Goal: Task Accomplishment & Management: Manage account settings

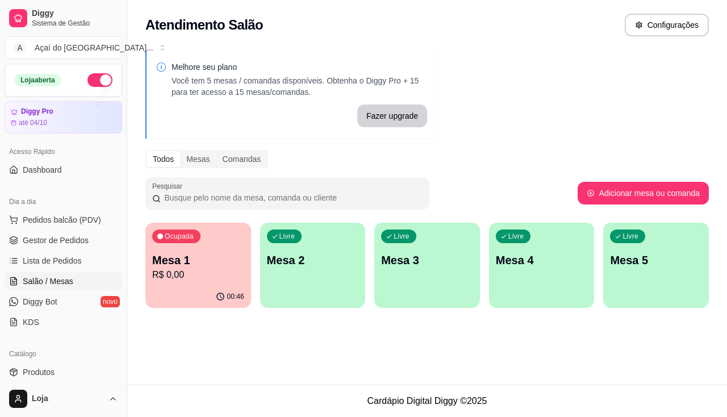
scroll to position [114, 0]
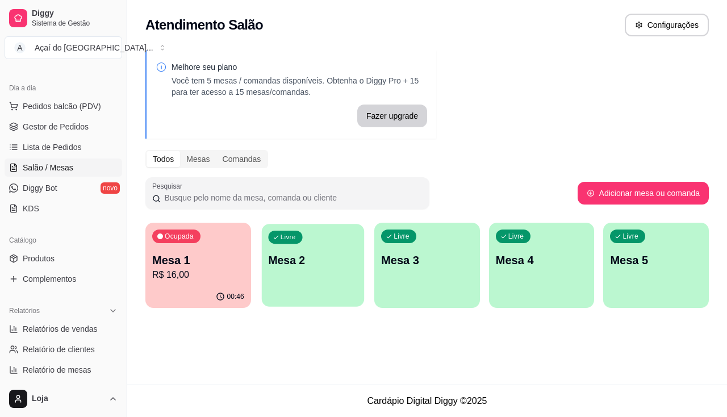
click at [267, 269] on div "Livre Mesa 2" at bounding box center [312, 258] width 102 height 69
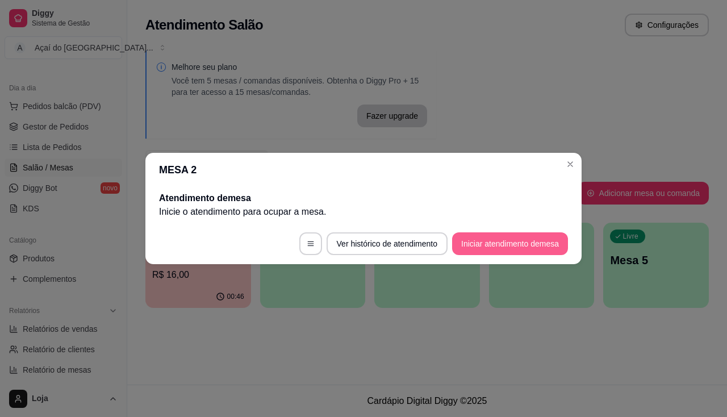
click at [484, 247] on button "Iniciar atendimento de mesa" at bounding box center [510, 243] width 116 height 23
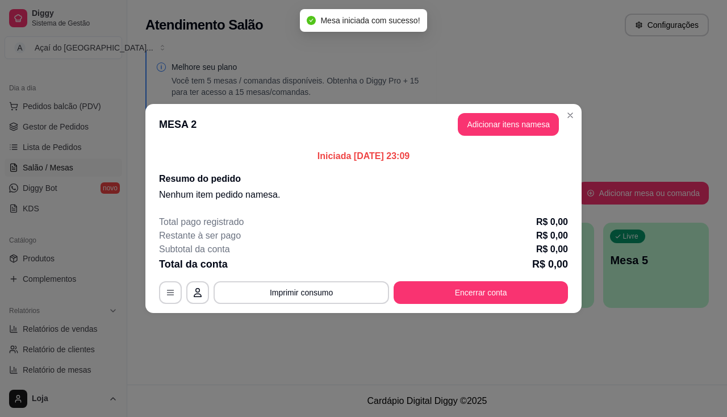
click at [496, 140] on header "MESA 2 Adicionar itens na mesa" at bounding box center [363, 124] width 436 height 41
click at [497, 123] on button "Adicionar itens na mesa" at bounding box center [507, 124] width 101 height 23
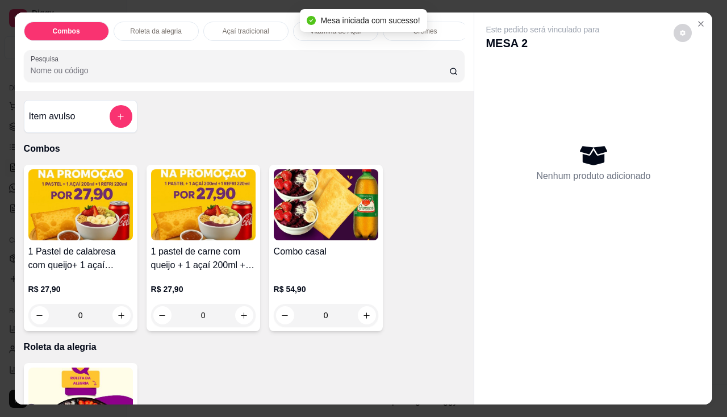
scroll to position [341, 0]
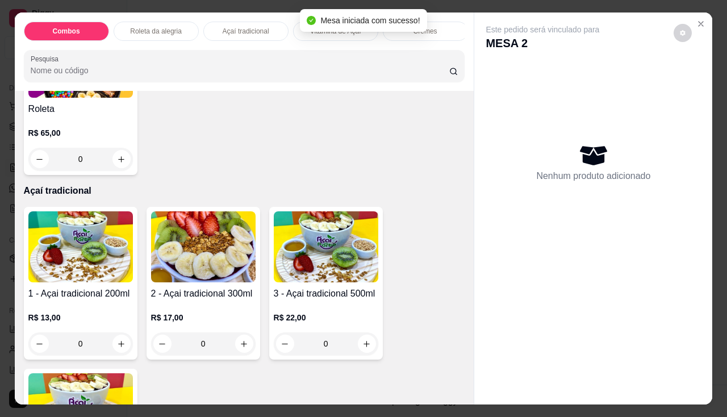
click at [86, 268] on img at bounding box center [80, 246] width 104 height 71
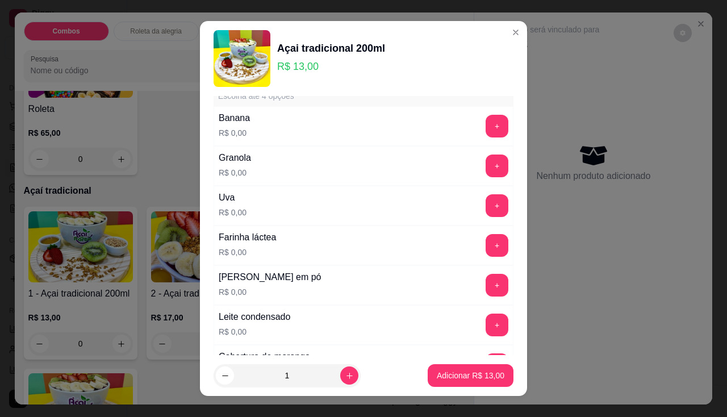
scroll to position [284, 0]
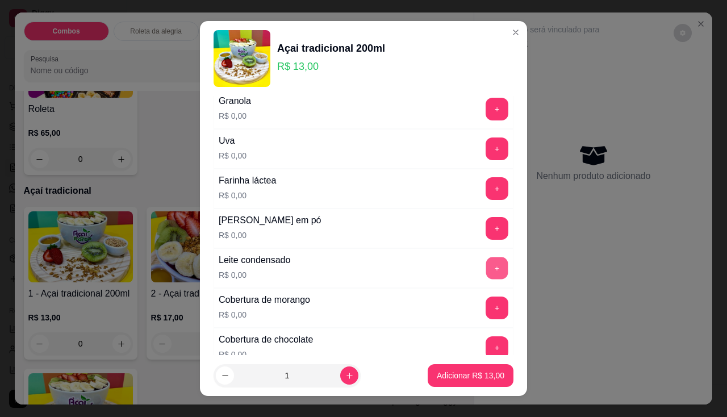
click at [486, 271] on button "+" at bounding box center [497, 268] width 22 height 22
click at [486, 237] on button "+" at bounding box center [497, 228] width 22 height 22
click at [485, 191] on button "+" at bounding box center [496, 188] width 23 height 23
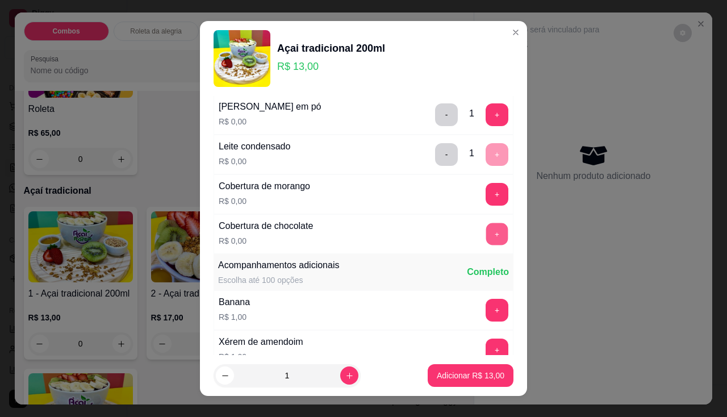
click at [486, 238] on button "+" at bounding box center [497, 234] width 22 height 22
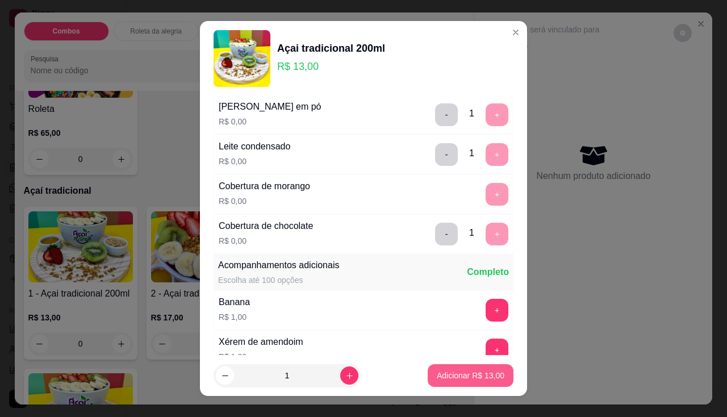
click at [462, 382] on button "Adicionar R$ 13,00" at bounding box center [470, 375] width 86 height 23
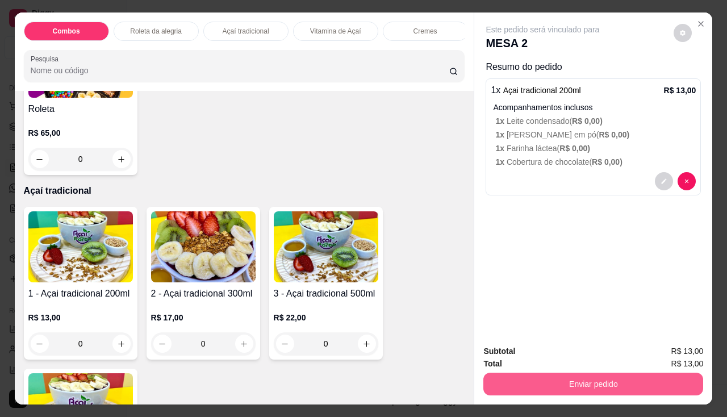
click at [521, 387] on button "Enviar pedido" at bounding box center [593, 383] width 220 height 23
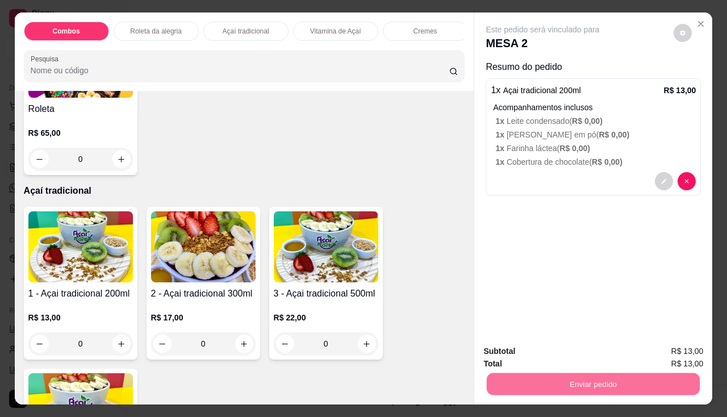
click at [534, 345] on button "Não registrar e enviar pedido" at bounding box center [556, 352] width 118 height 22
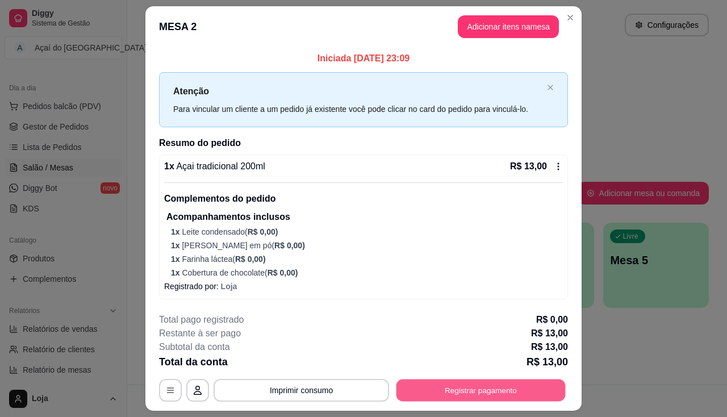
click at [438, 398] on button "Registrar pagamento" at bounding box center [480, 390] width 169 height 22
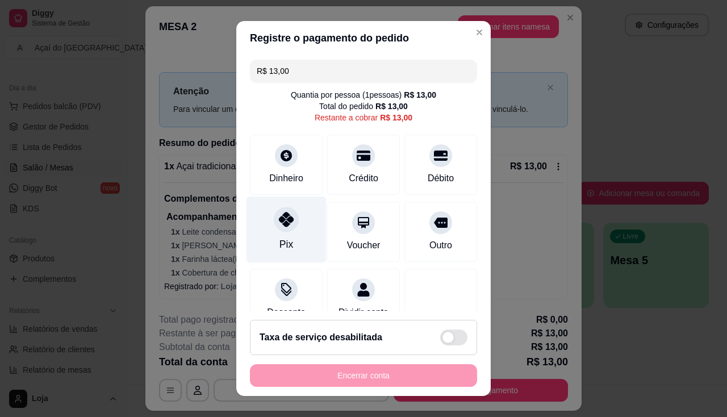
click at [282, 217] on icon at bounding box center [286, 219] width 15 height 15
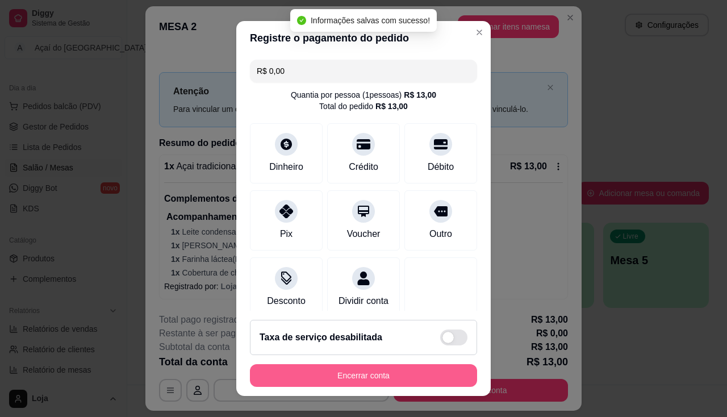
type input "R$ 0,00"
click at [392, 379] on button "Encerrar conta" at bounding box center [363, 375] width 220 height 22
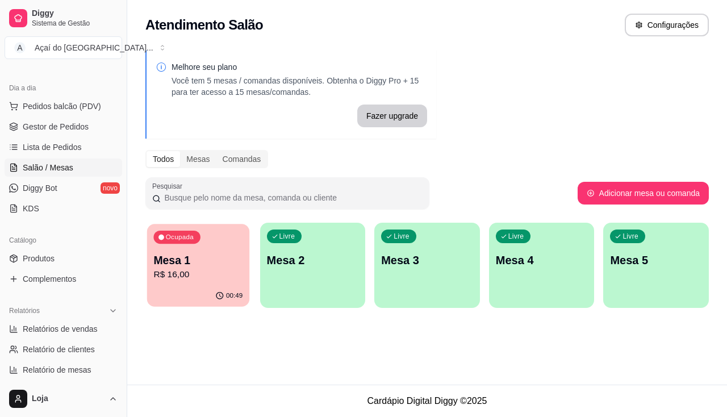
click at [229, 286] on div "00:49" at bounding box center [198, 296] width 102 height 22
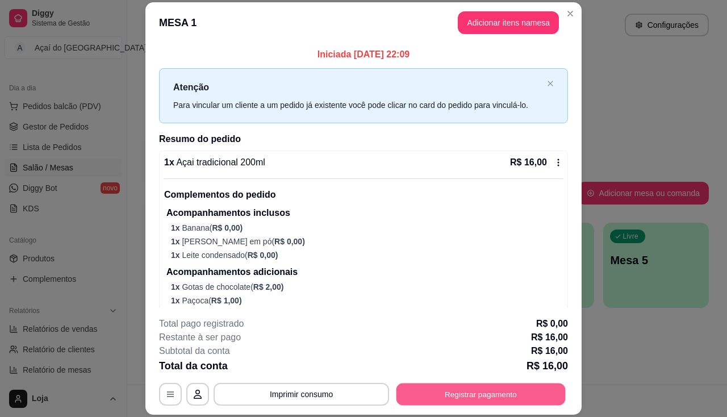
click at [466, 393] on button "Registrar pagamento" at bounding box center [480, 394] width 169 height 22
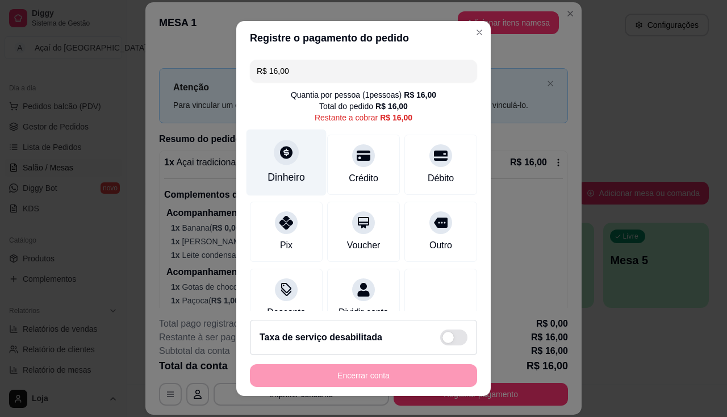
click at [290, 149] on div at bounding box center [286, 152] width 25 height 25
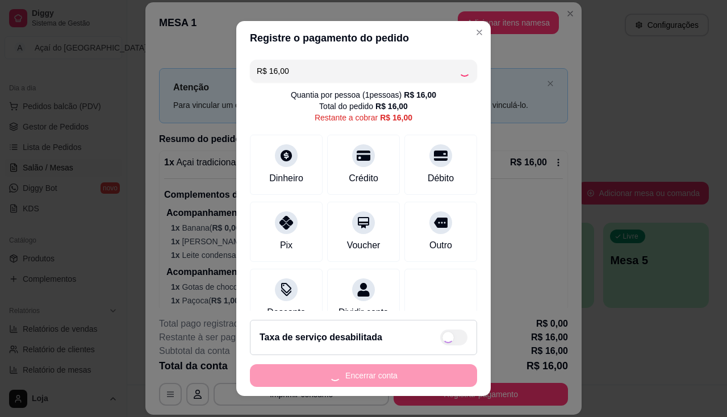
type input "R$ 0,00"
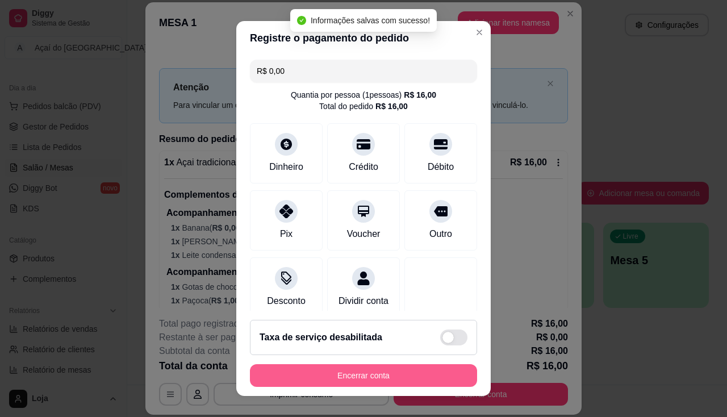
click at [382, 378] on button "Encerrar conta" at bounding box center [363, 375] width 227 height 23
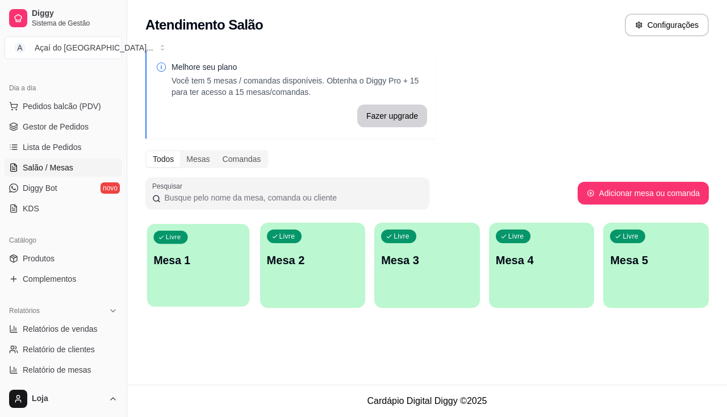
click at [222, 258] on p "Mesa 1" at bounding box center [197, 260] width 89 height 15
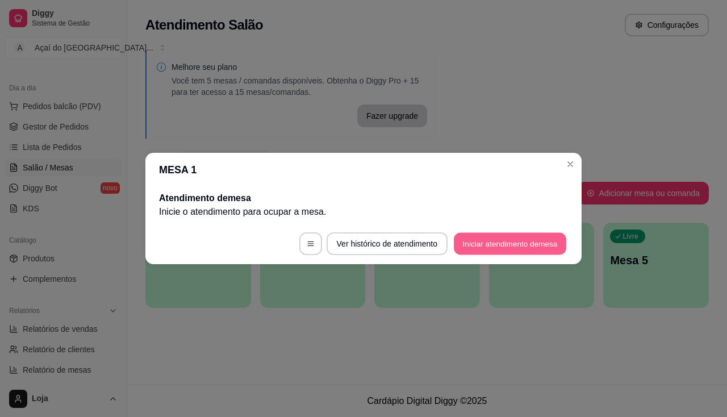
click at [483, 250] on button "Iniciar atendimento de mesa" at bounding box center [510, 244] width 112 height 22
click at [483, 250] on footer "Ver histórico de atendimento Iniciar atendimento de mesa" at bounding box center [363, 243] width 436 height 41
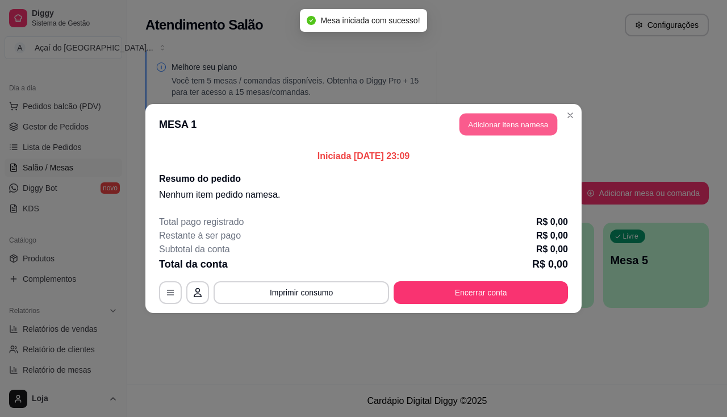
click at [485, 117] on button "Adicionar itens na mesa" at bounding box center [508, 125] width 98 height 22
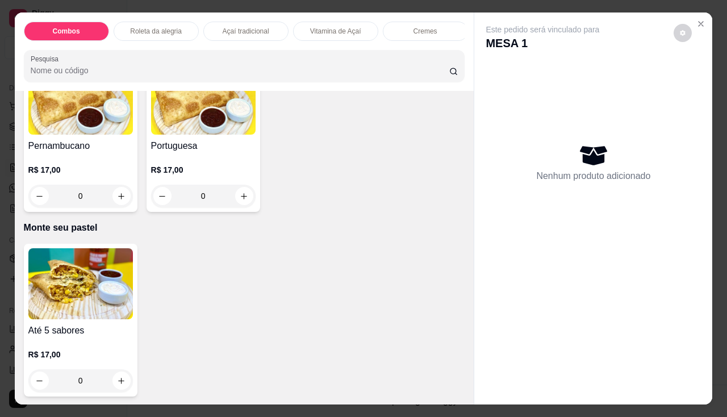
scroll to position [1930, 0]
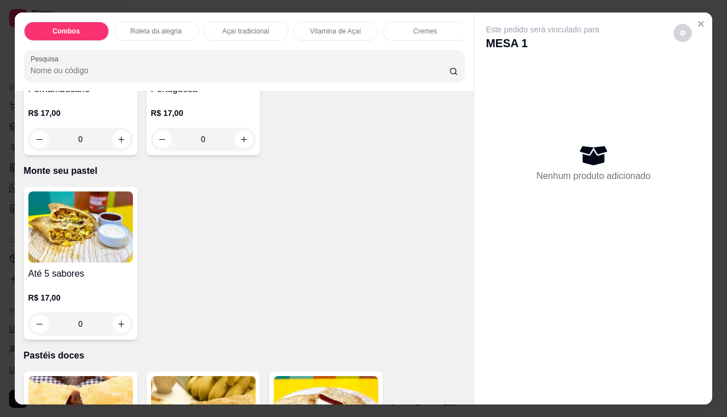
click at [124, 331] on div "0" at bounding box center [80, 323] width 104 height 23
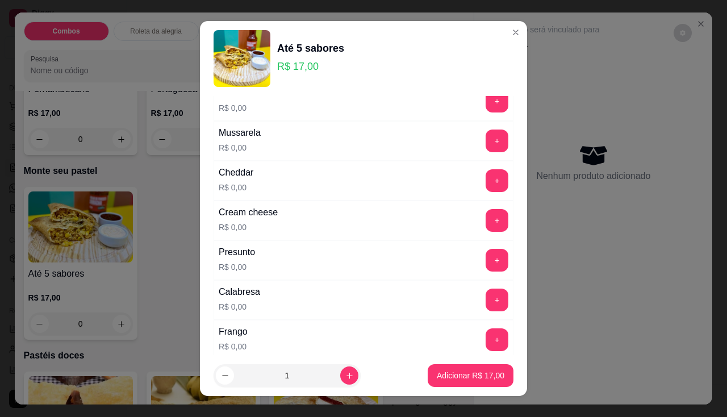
scroll to position [114, 0]
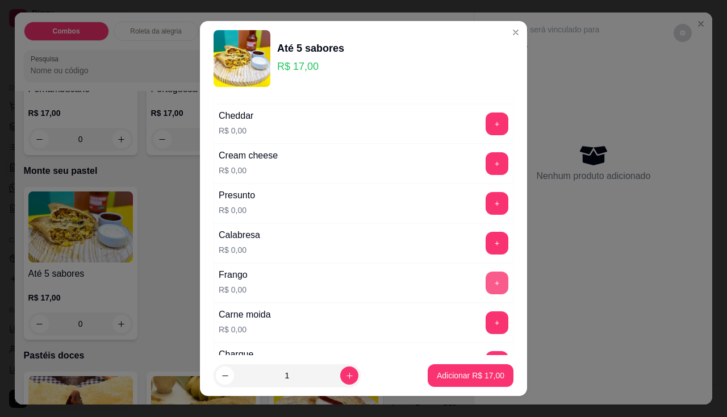
click at [485, 278] on button "+" at bounding box center [496, 282] width 23 height 23
click at [485, 203] on button "+" at bounding box center [496, 203] width 23 height 23
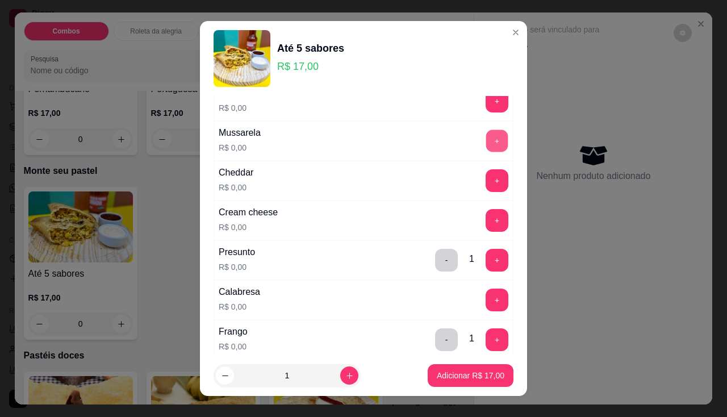
click at [486, 144] on button "+" at bounding box center [497, 140] width 22 height 22
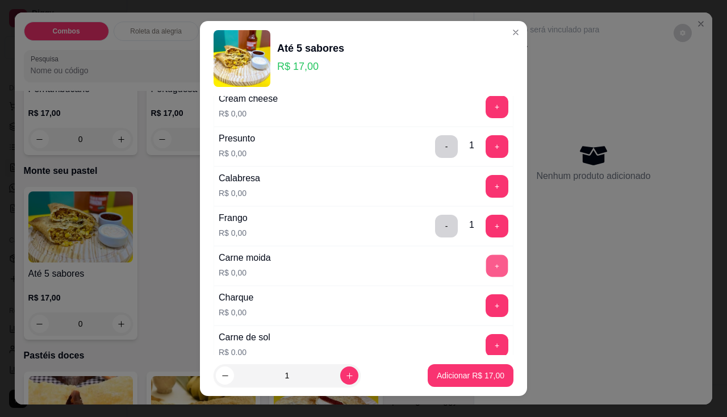
click at [486, 267] on button "+" at bounding box center [497, 265] width 22 height 22
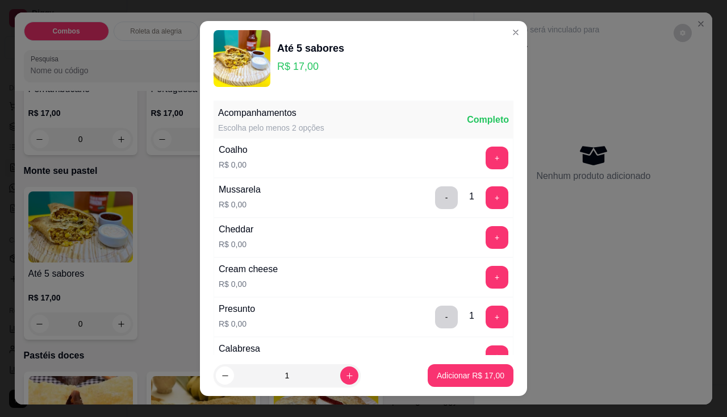
scroll to position [114, 0]
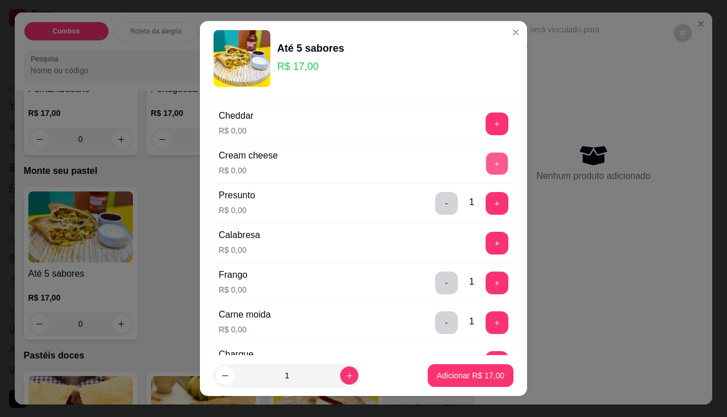
click at [486, 158] on button "+" at bounding box center [497, 163] width 22 height 22
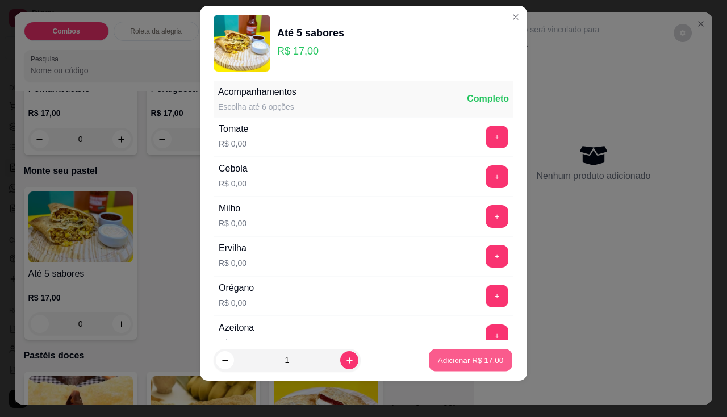
click at [455, 362] on p "Adicionar R$ 17,00" at bounding box center [471, 360] width 66 height 11
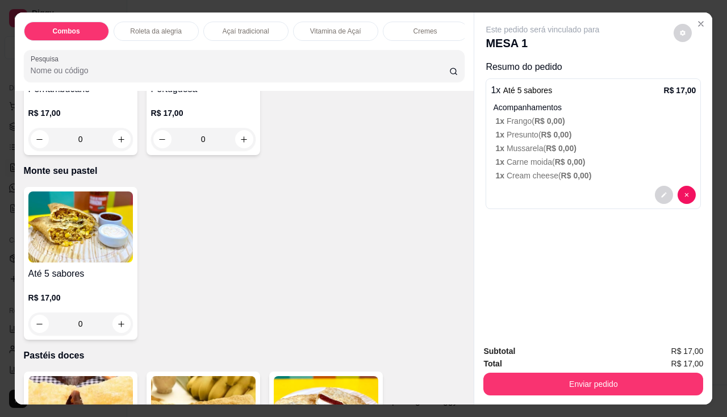
click at [598, 370] on div "Enviar pedido" at bounding box center [593, 383] width 220 height 26
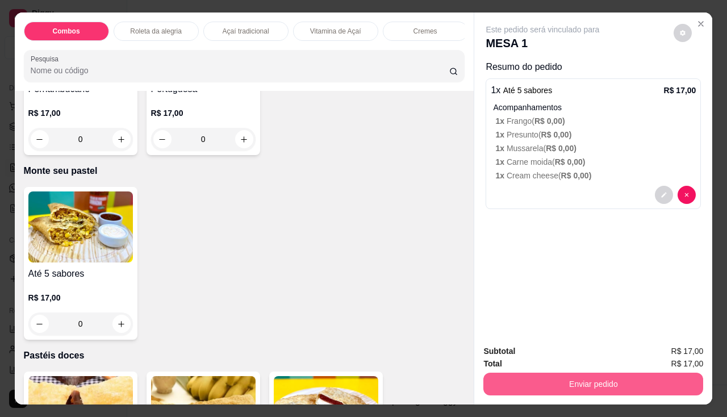
click at [597, 387] on button "Enviar pedido" at bounding box center [593, 383] width 220 height 23
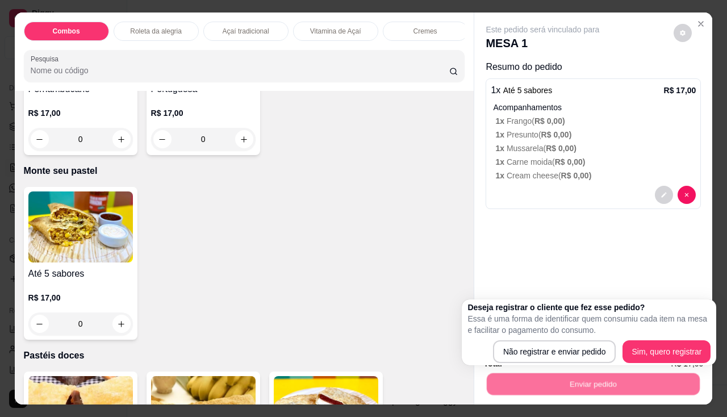
click at [564, 364] on div "Deseja registrar o cliente que fez esse pedido? Essa é uma forma de identificar…" at bounding box center [588, 332] width 254 height 66
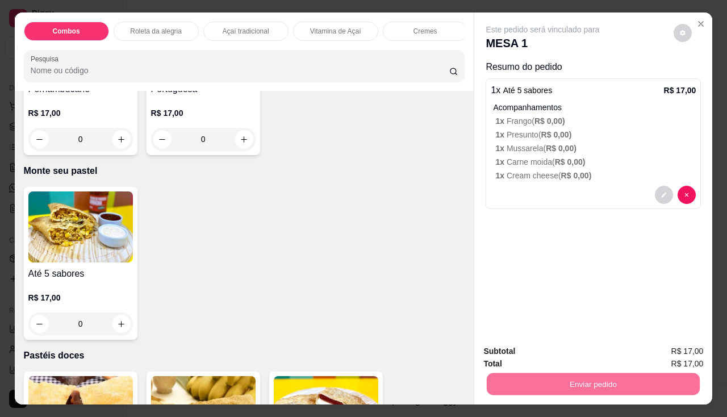
click at [563, 355] on button "Não registrar e enviar pedido" at bounding box center [556, 352] width 118 height 22
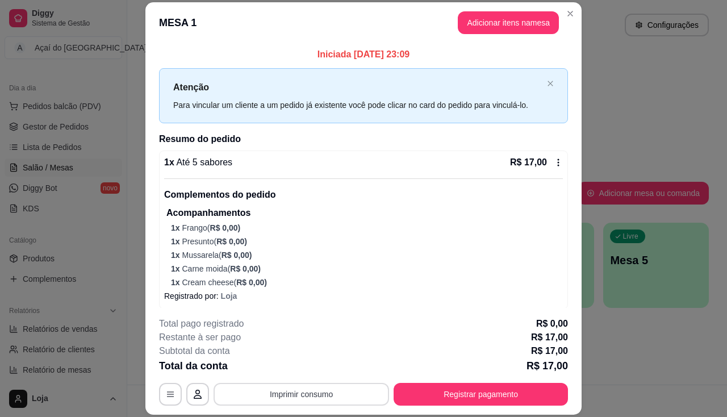
click at [290, 399] on button "Imprimir consumo" at bounding box center [300, 394] width 175 height 23
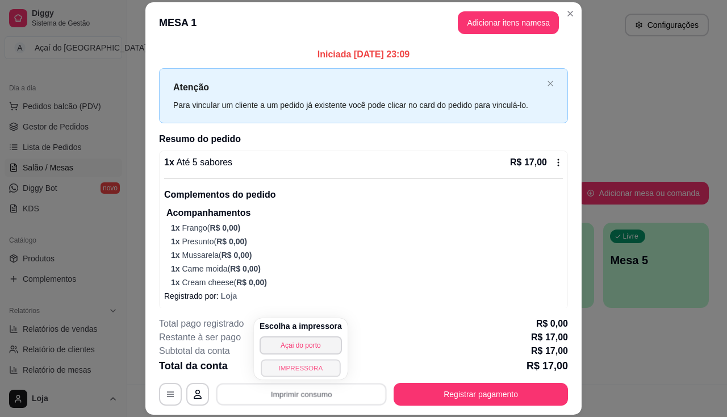
click at [289, 372] on button "IMPRESSORA" at bounding box center [300, 368] width 79 height 18
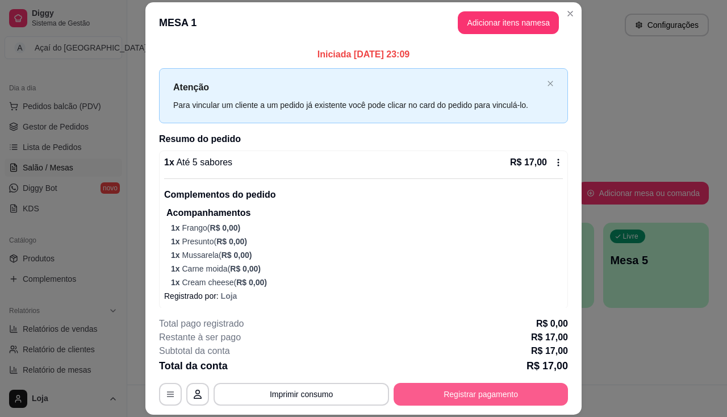
click at [426, 394] on button "Registrar pagamento" at bounding box center [480, 394] width 174 height 23
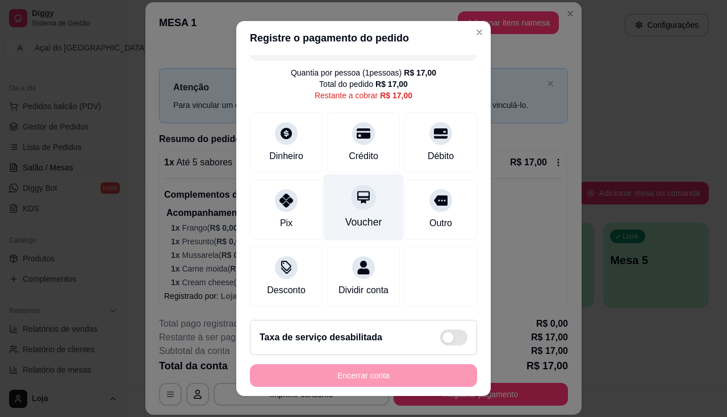
scroll to position [0, 0]
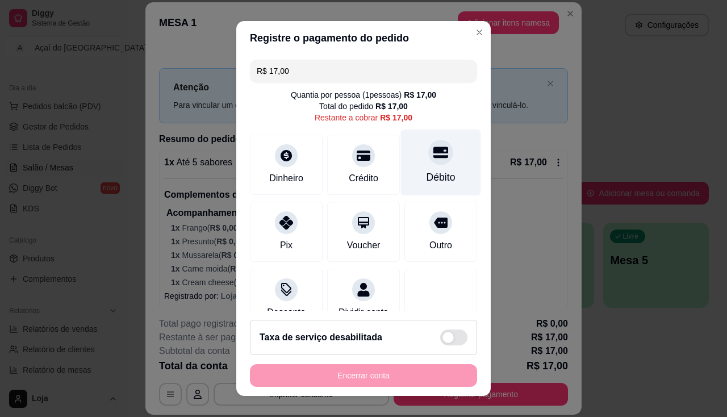
click at [426, 173] on div "Débito" at bounding box center [440, 177] width 29 height 15
type input "R$ 0,00"
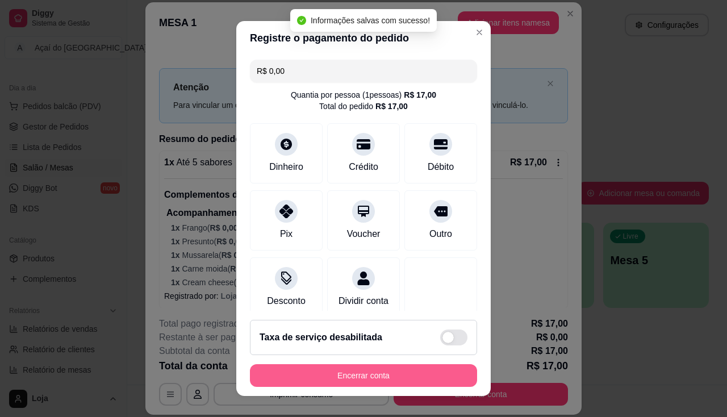
click at [381, 375] on button "Encerrar conta" at bounding box center [363, 375] width 227 height 23
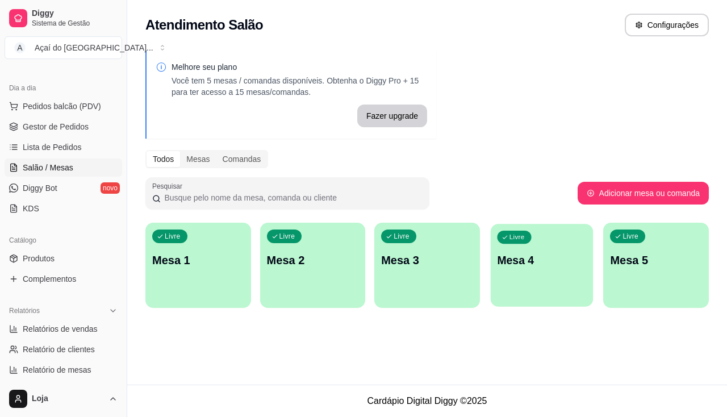
click at [558, 299] on div "button" at bounding box center [541, 299] width 102 height 13
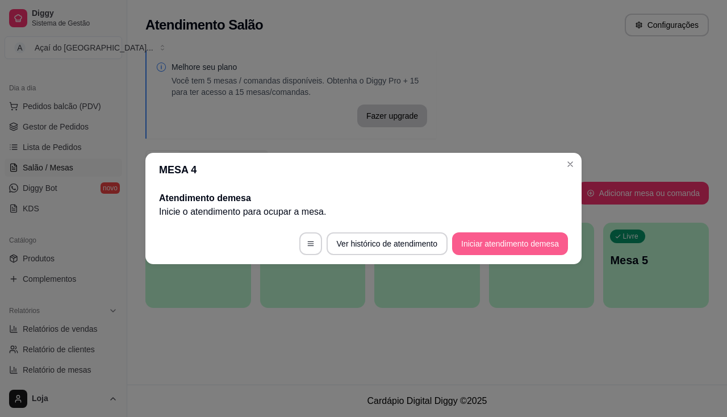
click at [547, 249] on button "Iniciar atendimento de mesa" at bounding box center [510, 243] width 116 height 23
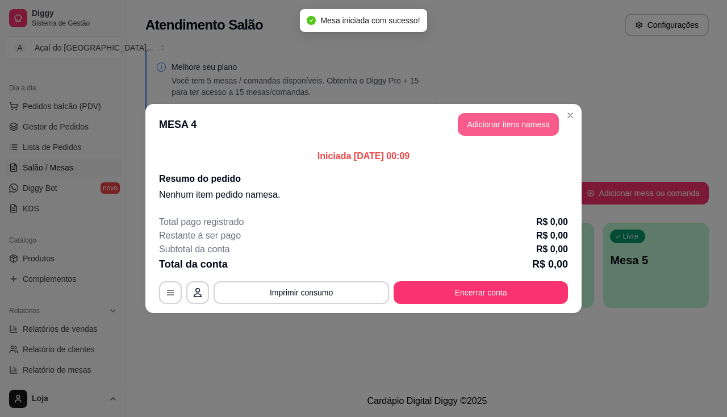
click at [475, 115] on button "Adicionar itens na mesa" at bounding box center [507, 124] width 101 height 23
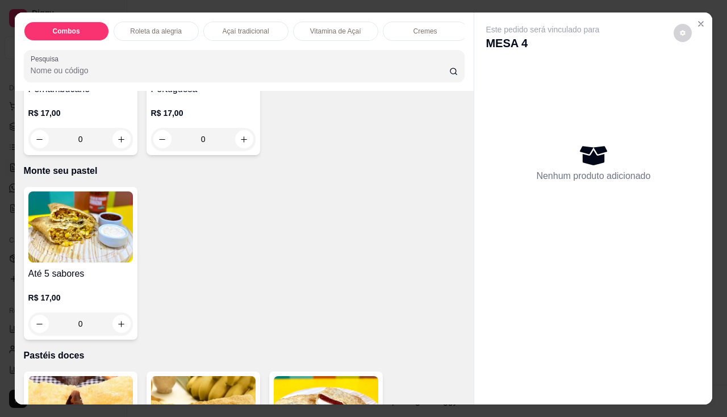
scroll to position [1987, 0]
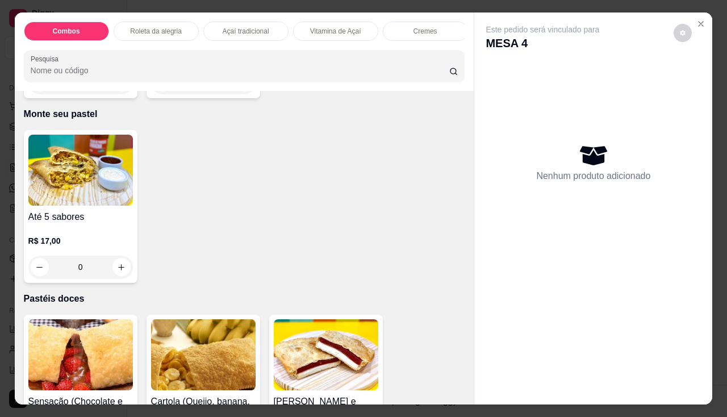
click at [112, 271] on div "0" at bounding box center [80, 266] width 104 height 23
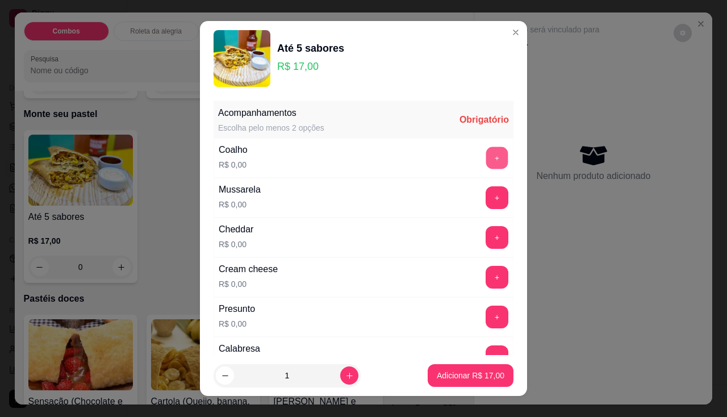
click at [486, 155] on button "+" at bounding box center [497, 157] width 22 height 22
click at [485, 187] on button "+" at bounding box center [496, 197] width 23 height 23
click at [486, 236] on button "+" at bounding box center [497, 237] width 22 height 22
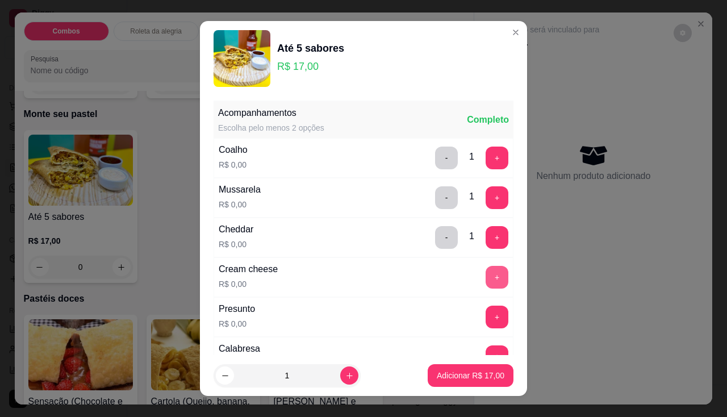
click at [485, 271] on button "+" at bounding box center [496, 277] width 23 height 23
click at [485, 376] on p "Adicionar R$ 17,00" at bounding box center [471, 375] width 66 height 11
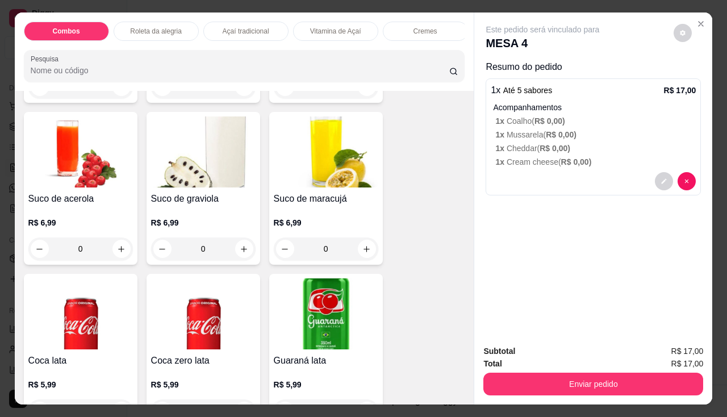
scroll to position [2895, 0]
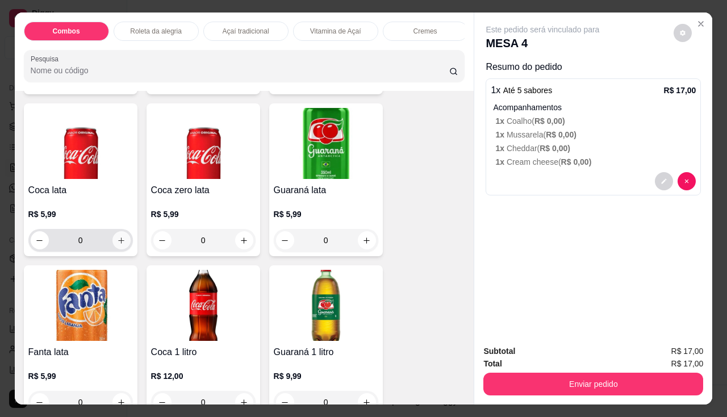
click at [116, 239] on button "increase-product-quantity" at bounding box center [121, 240] width 18 height 18
type input "1"
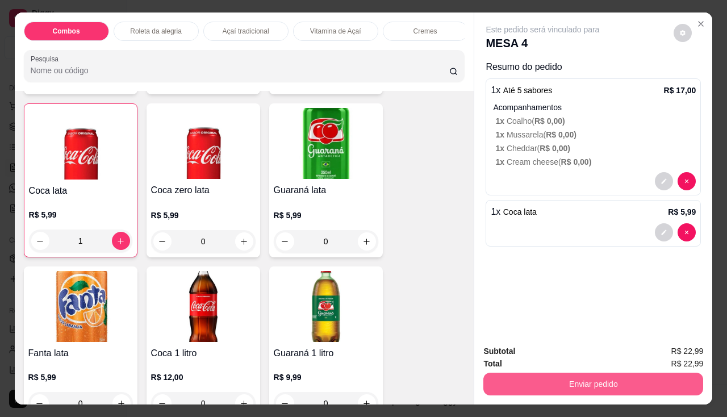
click at [557, 379] on button "Enviar pedido" at bounding box center [593, 383] width 220 height 23
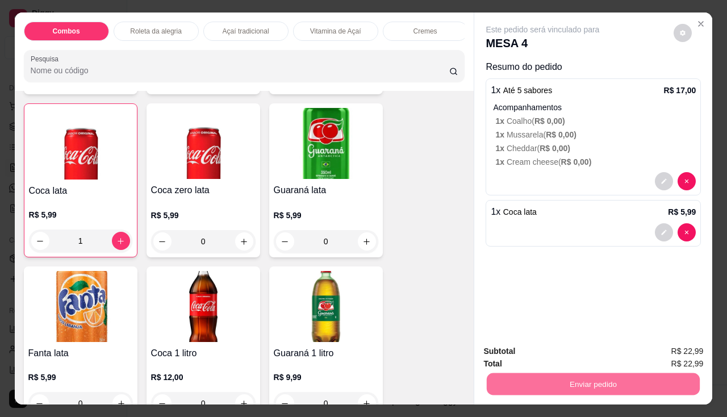
click at [563, 346] on button "Não registrar e enviar pedido" at bounding box center [556, 352] width 118 height 22
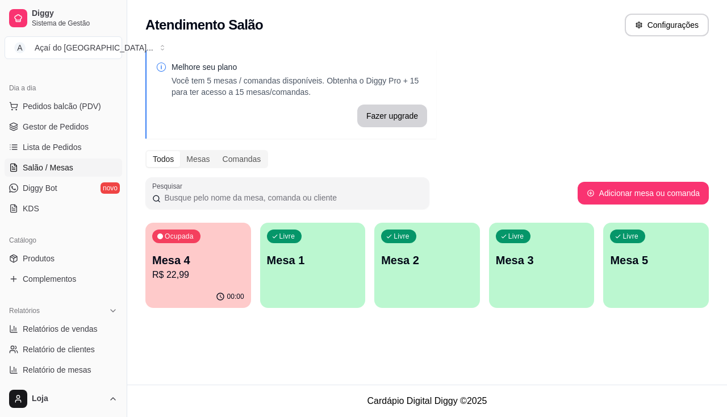
click at [418, 274] on div "Livre Mesa 2" at bounding box center [427, 259] width 106 height 72
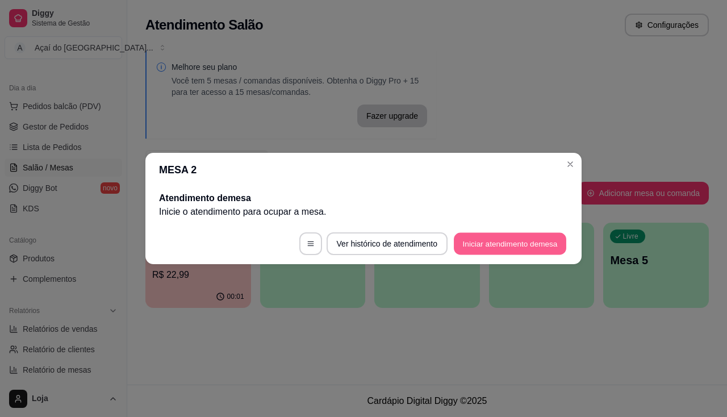
click at [473, 236] on button "Iniciar atendimento de mesa" at bounding box center [510, 244] width 112 height 22
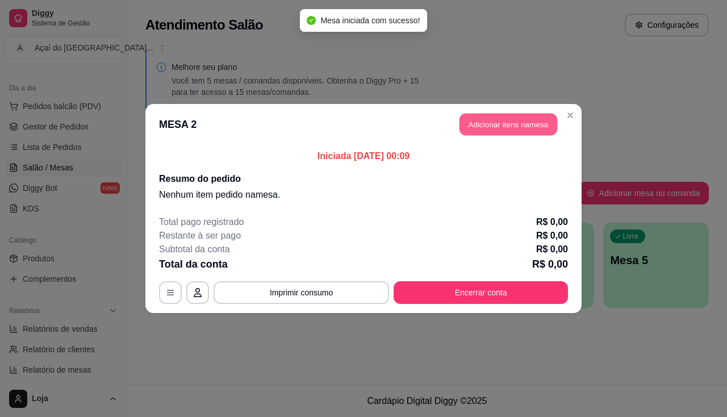
click at [490, 126] on button "Adicionar itens na mesa" at bounding box center [508, 125] width 98 height 22
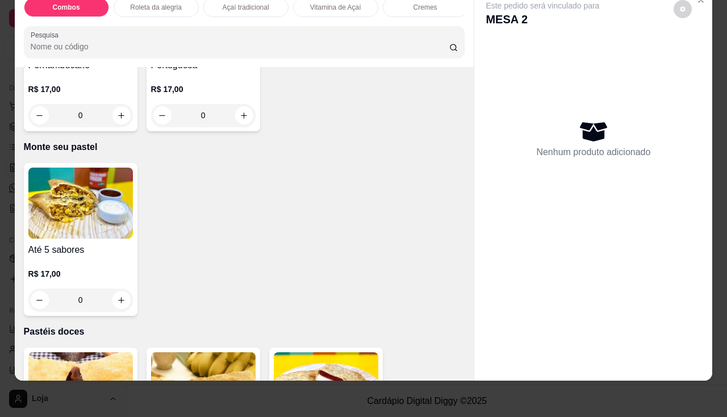
scroll to position [1987, 0]
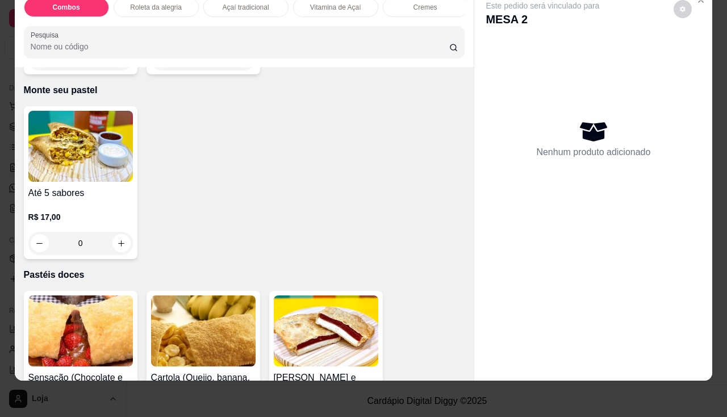
click at [117, 246] on div "0" at bounding box center [80, 243] width 104 height 23
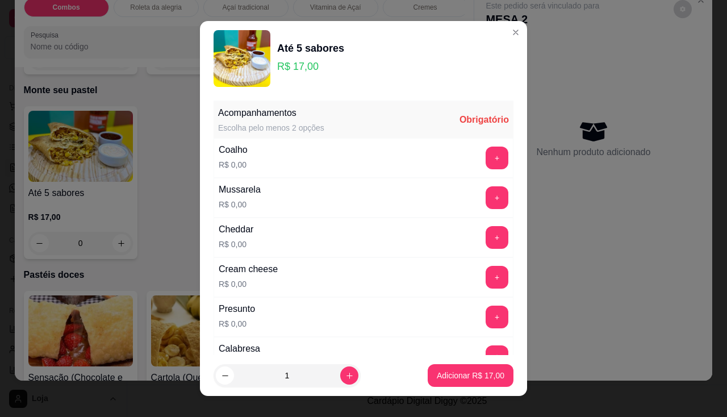
scroll to position [57, 0]
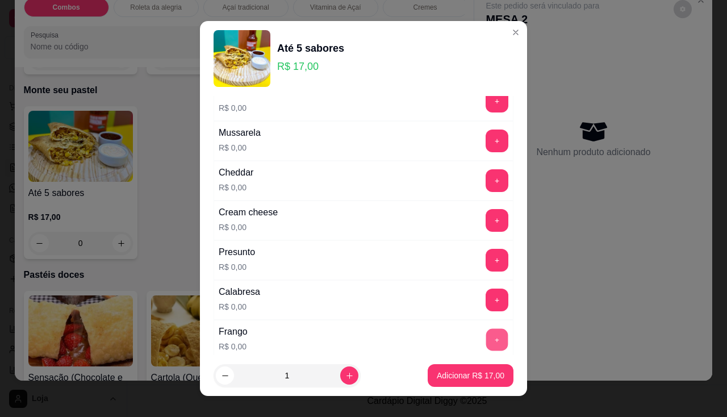
click at [486, 346] on button "+" at bounding box center [497, 339] width 22 height 22
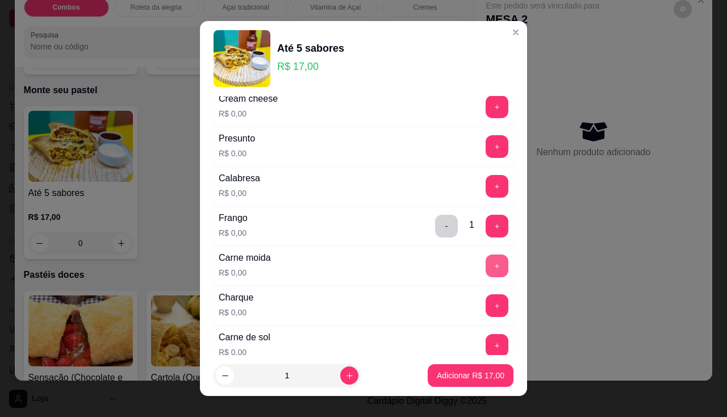
click at [485, 272] on button "+" at bounding box center [496, 265] width 23 height 23
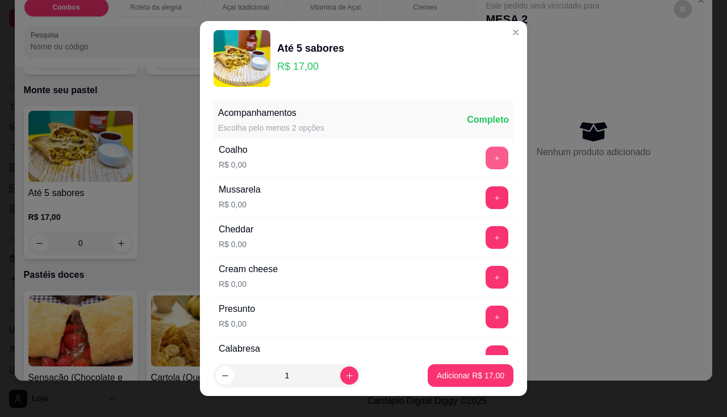
click at [485, 152] on button "+" at bounding box center [496, 157] width 23 height 23
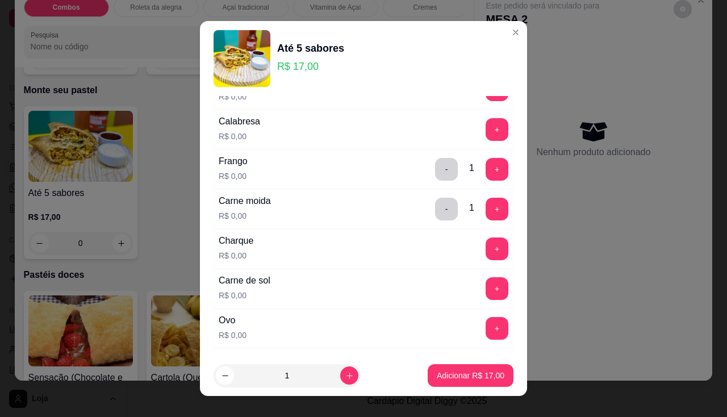
scroll to position [170, 0]
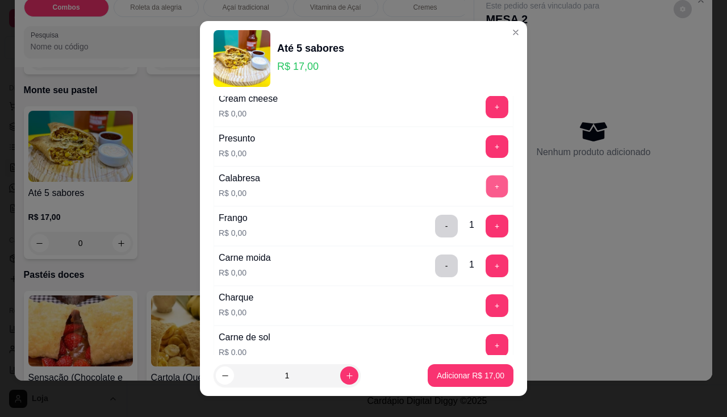
click at [486, 197] on button "+" at bounding box center [497, 186] width 22 height 22
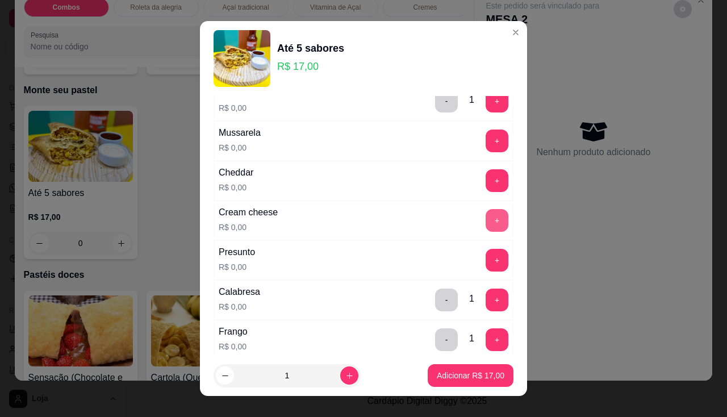
click at [485, 219] on button "+" at bounding box center [496, 220] width 23 height 23
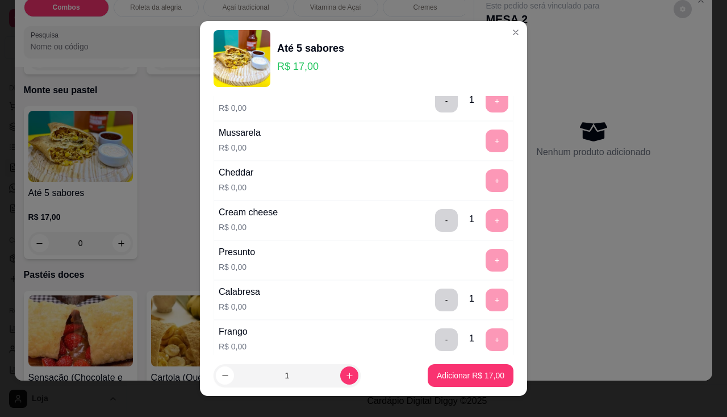
scroll to position [15, 0]
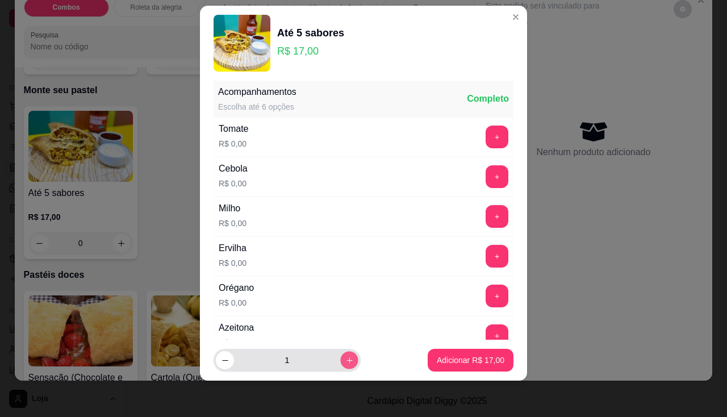
click at [345, 360] on icon "increase-product-quantity" at bounding box center [349, 360] width 9 height 9
type input "2"
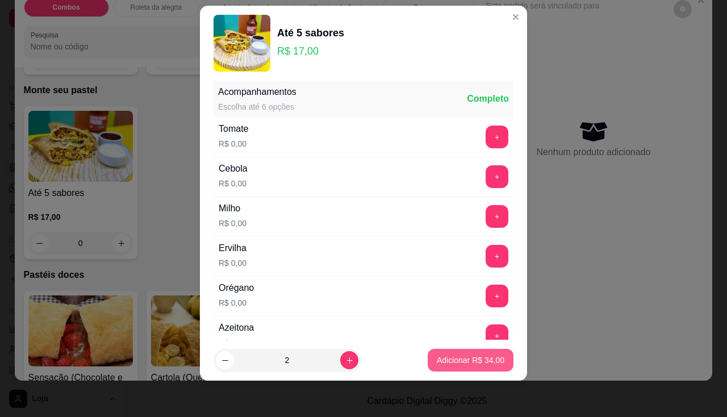
click at [453, 367] on button "Adicionar R$ 34,00" at bounding box center [470, 360] width 86 height 23
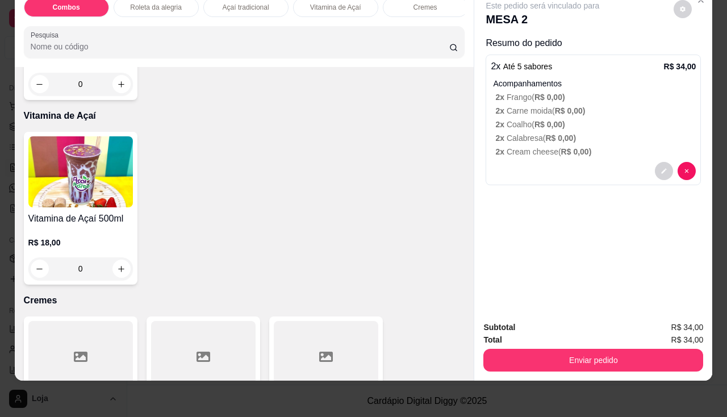
scroll to position [454, 0]
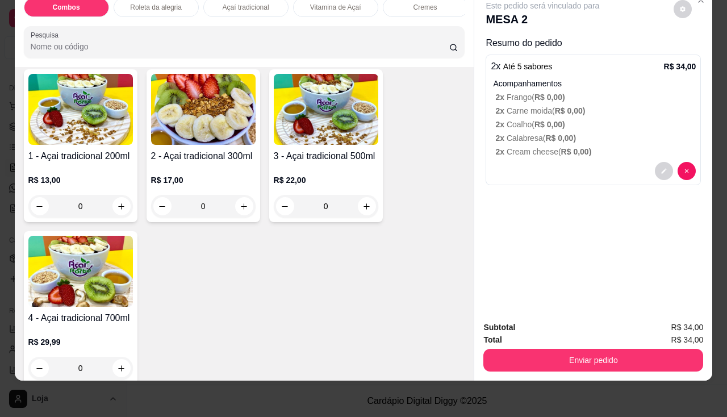
click at [233, 208] on div "0" at bounding box center [203, 206] width 104 height 23
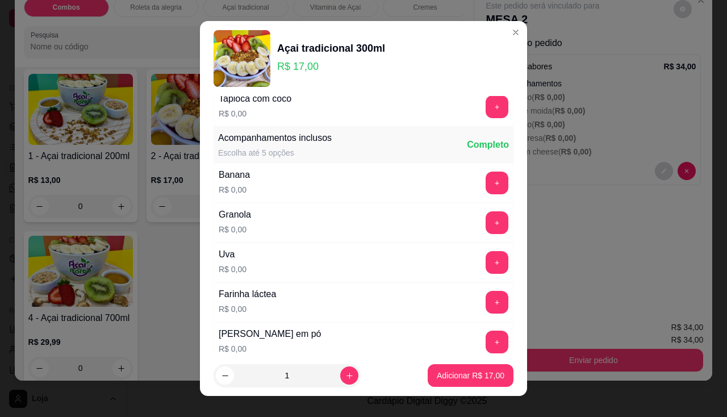
scroll to position [227, 0]
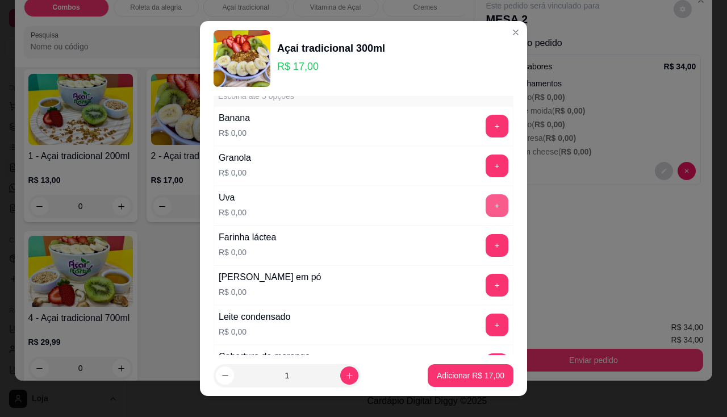
click at [485, 212] on button "+" at bounding box center [496, 205] width 23 height 23
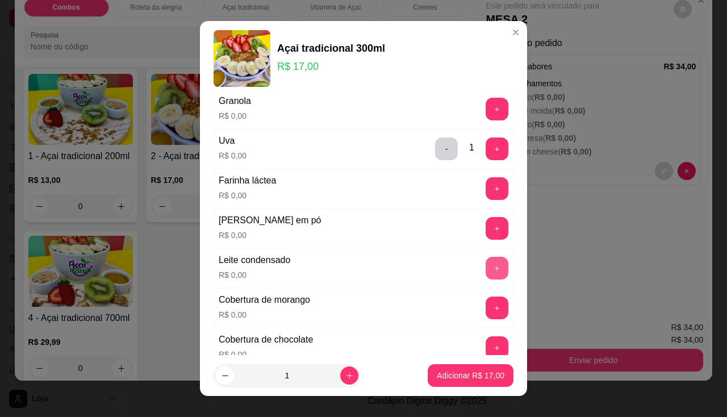
click at [485, 267] on button "+" at bounding box center [496, 268] width 23 height 23
click at [472, 216] on div "Leite em pó R$ 0,00 +" at bounding box center [363, 228] width 300 height 40
click at [486, 226] on button "+" at bounding box center [497, 228] width 22 height 22
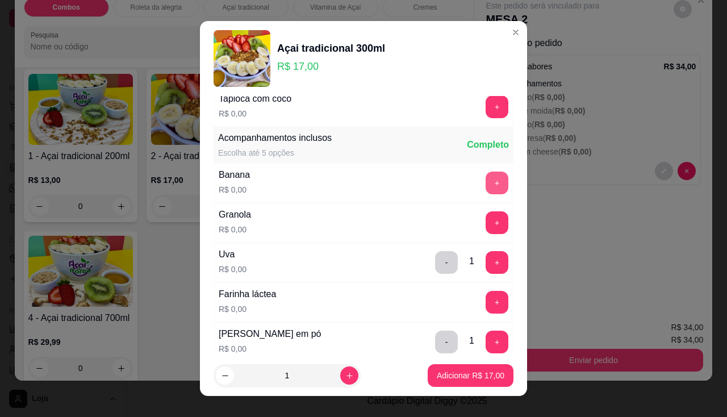
click at [485, 175] on button "+" at bounding box center [496, 182] width 23 height 23
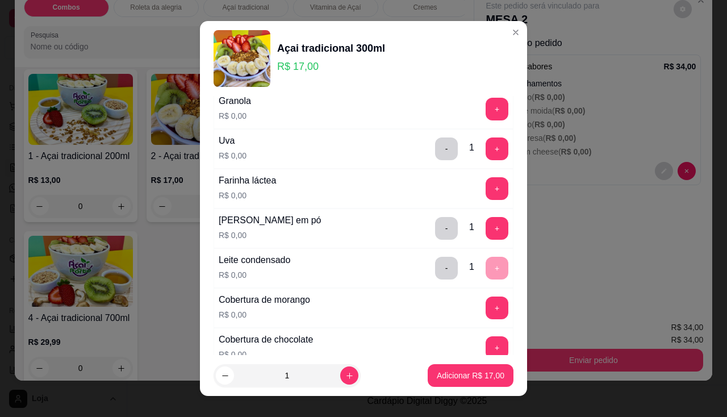
scroll to position [341, 0]
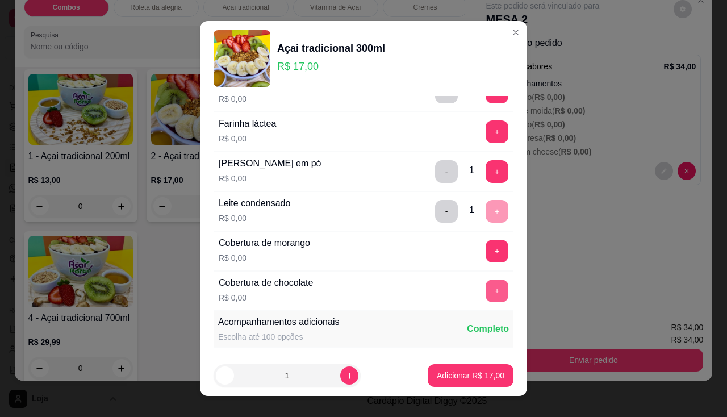
click at [485, 286] on button "+" at bounding box center [496, 290] width 23 height 23
click at [463, 388] on footer "1 Adicionar R$ 17,00" at bounding box center [363, 375] width 327 height 41
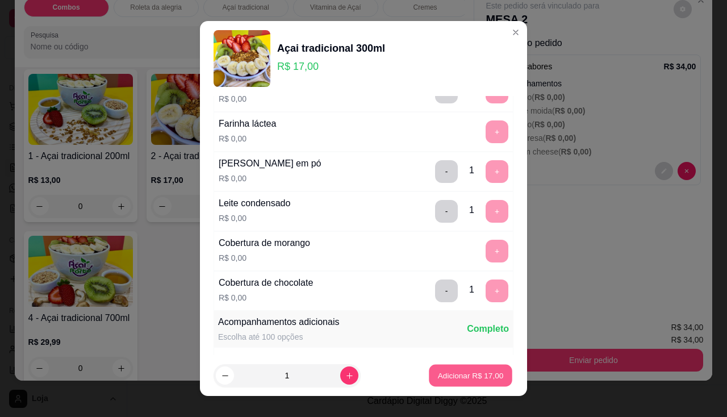
click at [463, 375] on p "Adicionar R$ 17,00" at bounding box center [471, 375] width 66 height 11
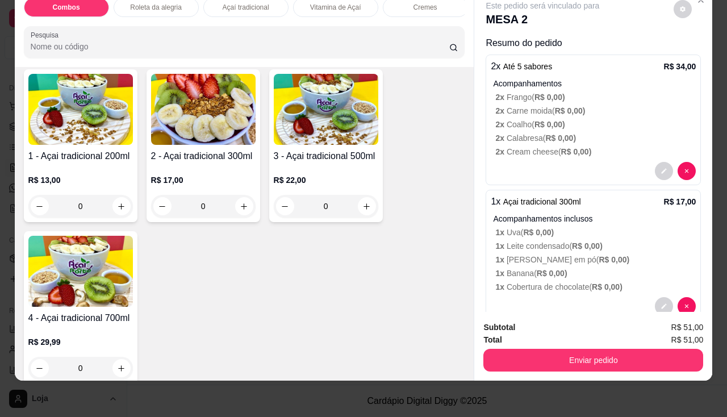
click at [657, 297] on button "decrease-product-quantity" at bounding box center [663, 306] width 18 height 18
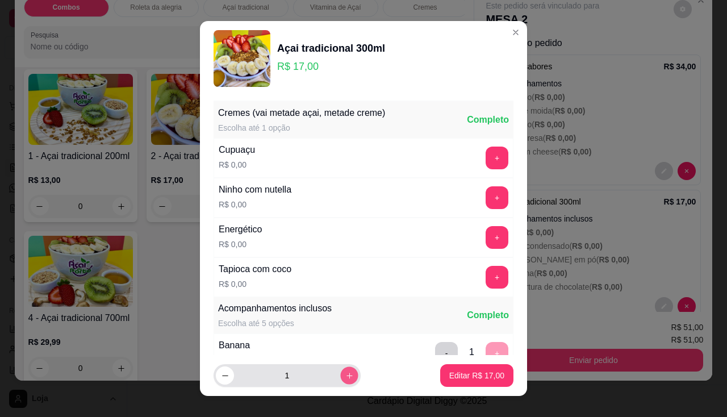
click at [345, 375] on icon "increase-product-quantity" at bounding box center [349, 375] width 9 height 9
type input "2"
click at [489, 374] on p "Editar R$ 34,00" at bounding box center [476, 375] width 55 height 11
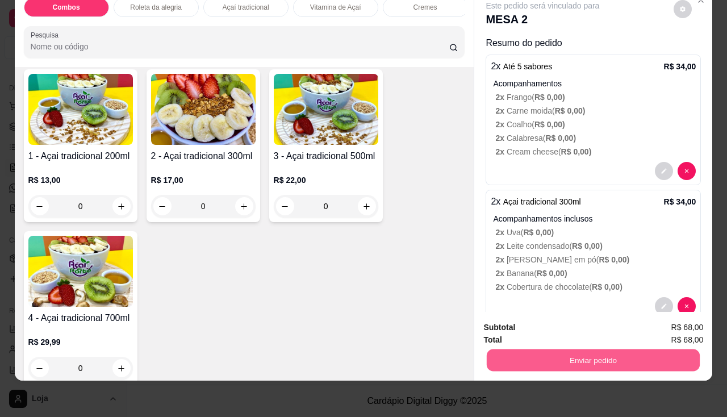
click at [550, 352] on button "Enviar pedido" at bounding box center [592, 360] width 213 height 22
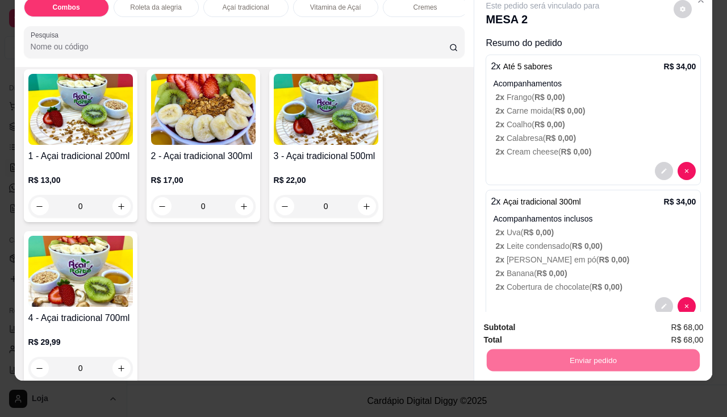
click at [543, 325] on button "Não registrar e enviar pedido" at bounding box center [556, 324] width 118 height 22
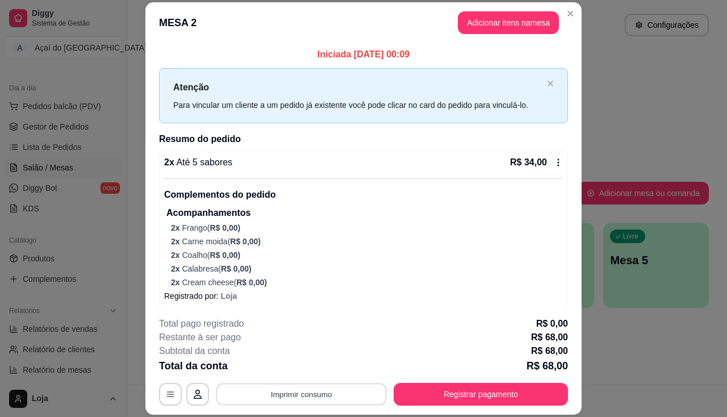
click at [330, 393] on button "Imprimir consumo" at bounding box center [301, 394] width 170 height 22
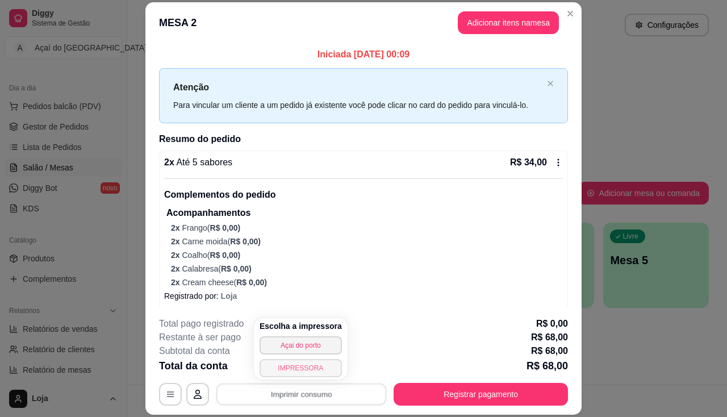
click at [321, 367] on button "IMPRESSORA" at bounding box center [300, 368] width 82 height 18
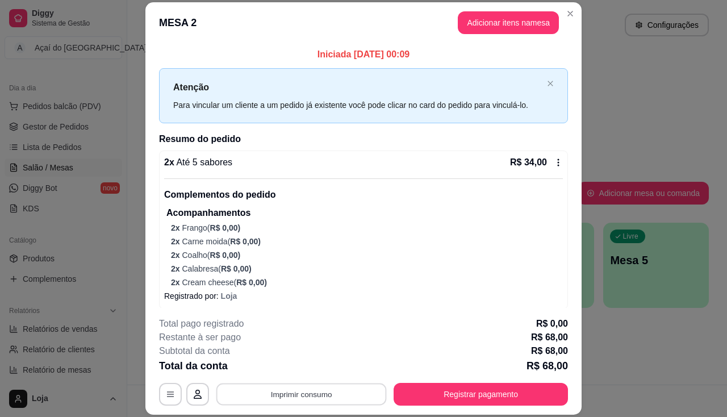
click at [355, 394] on button "Imprimir consumo" at bounding box center [301, 394] width 170 height 22
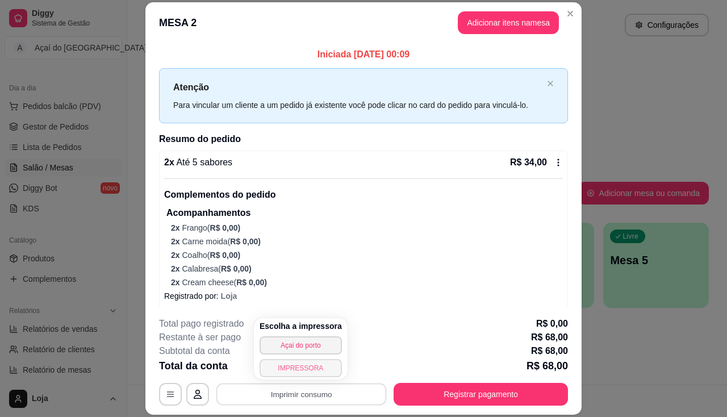
click at [301, 368] on button "IMPRESSORA" at bounding box center [300, 368] width 82 height 18
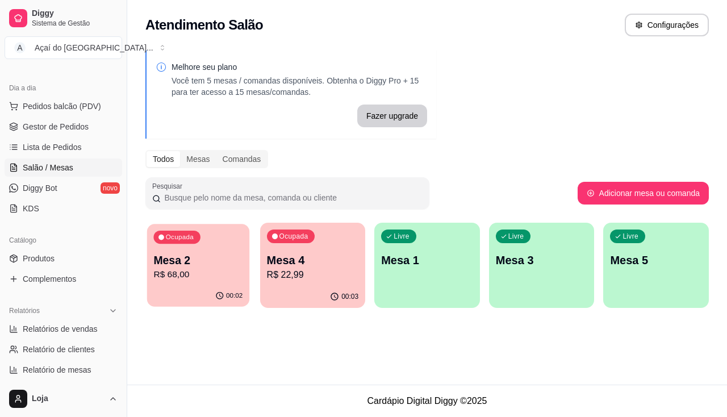
click at [205, 281] on p "R$ 68,00" at bounding box center [197, 274] width 89 height 13
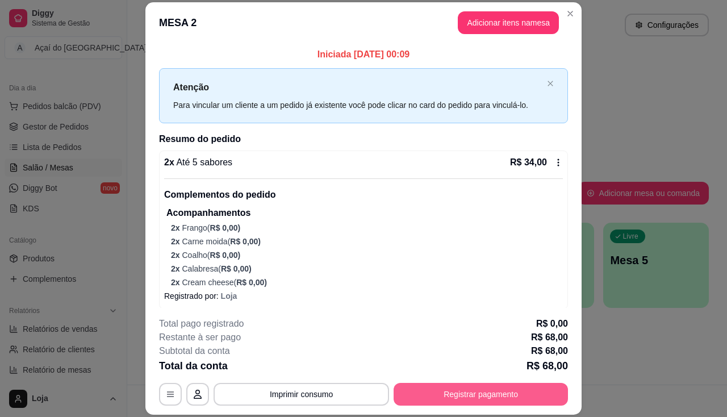
click at [520, 389] on button "Registrar pagamento" at bounding box center [480, 394] width 174 height 23
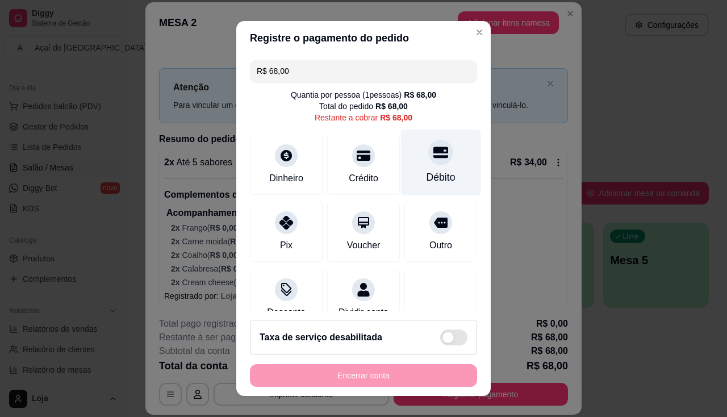
click at [450, 174] on div "Débito" at bounding box center [441, 162] width 80 height 66
click at [443, 173] on div "Débito" at bounding box center [441, 162] width 80 height 66
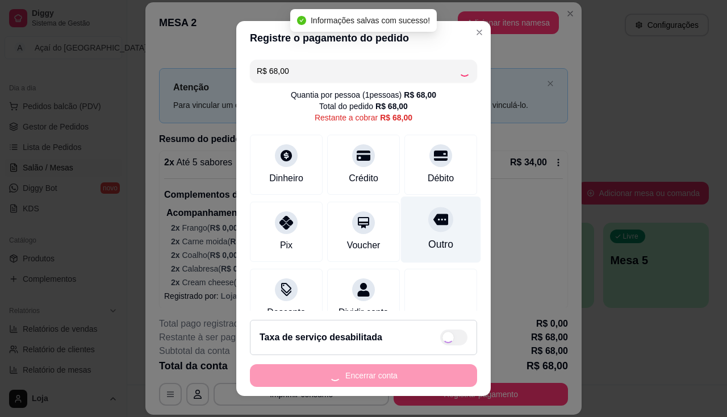
type input "R$ 0,00"
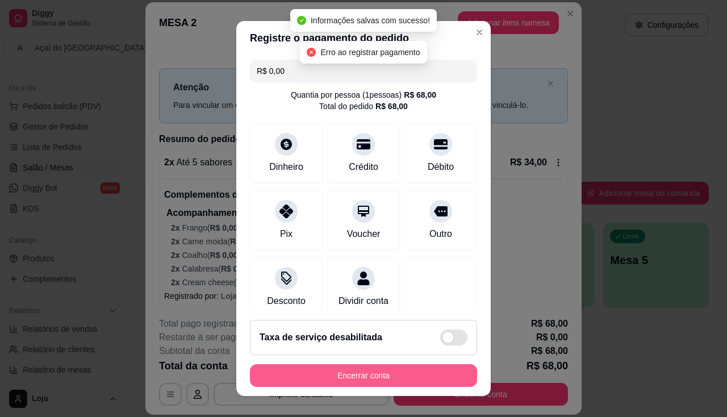
click at [411, 376] on button "Encerrar conta" at bounding box center [363, 375] width 227 height 23
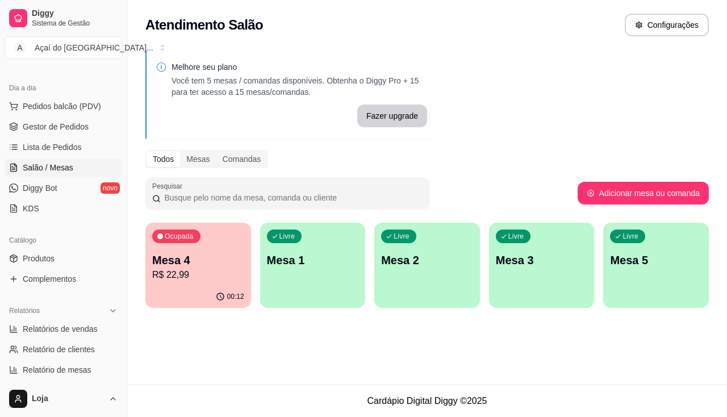
click at [192, 279] on p "R$ 22,99" at bounding box center [198, 275] width 92 height 14
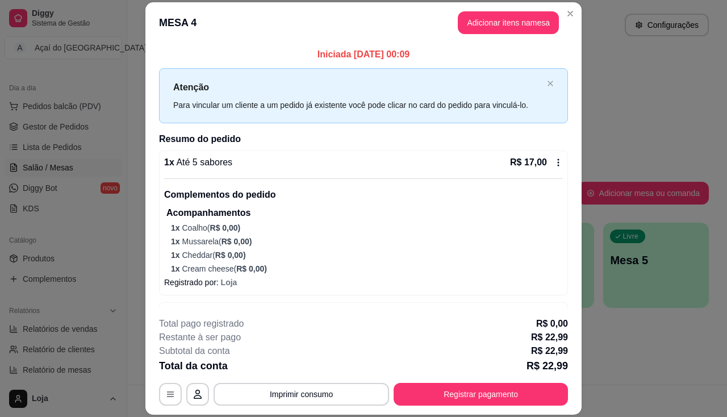
scroll to position [38, 0]
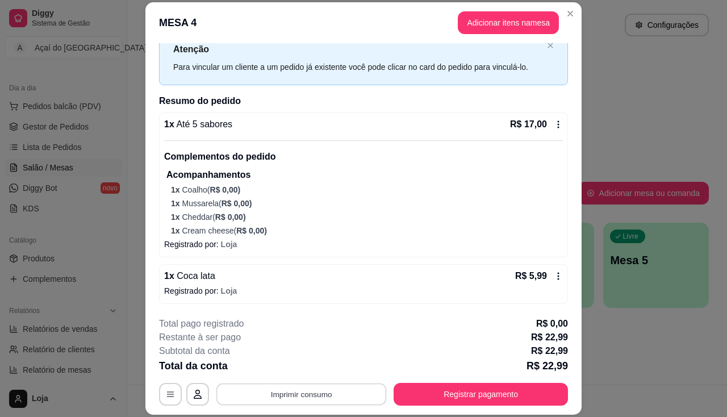
click at [319, 396] on button "Imprimir consumo" at bounding box center [301, 394] width 170 height 22
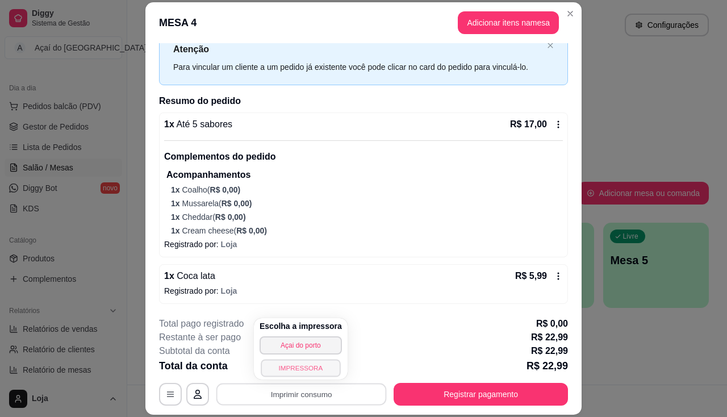
click at [322, 373] on button "IMPRESSORA" at bounding box center [300, 368] width 79 height 18
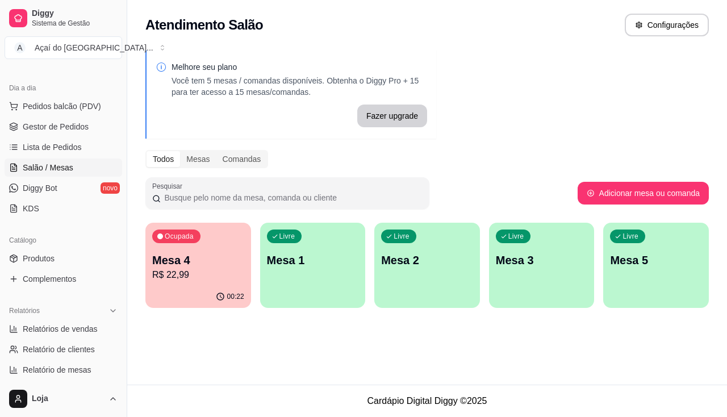
click at [202, 265] on p "Mesa 4" at bounding box center [198, 260] width 92 height 16
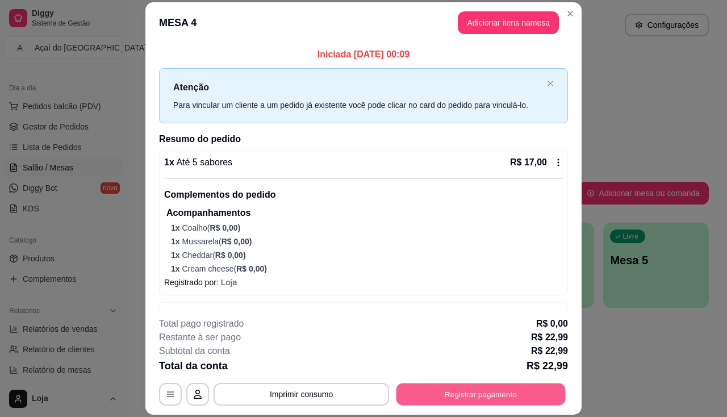
click at [477, 398] on button "Registrar pagamento" at bounding box center [480, 394] width 169 height 22
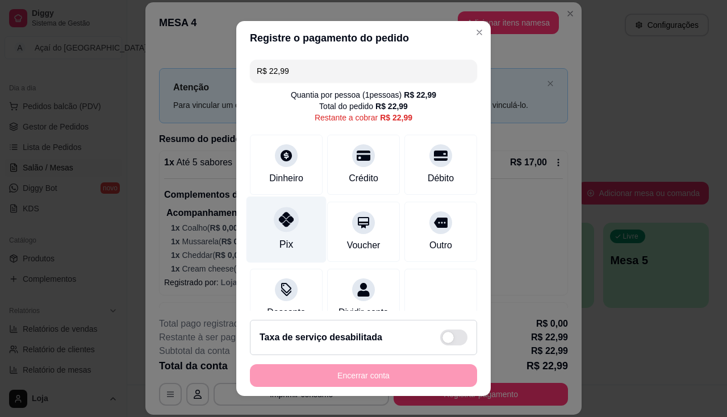
click at [276, 236] on div "Pix" at bounding box center [286, 229] width 80 height 66
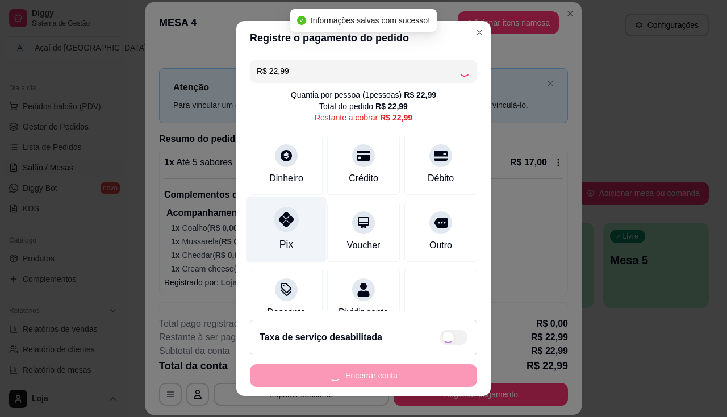
type input "R$ 0,00"
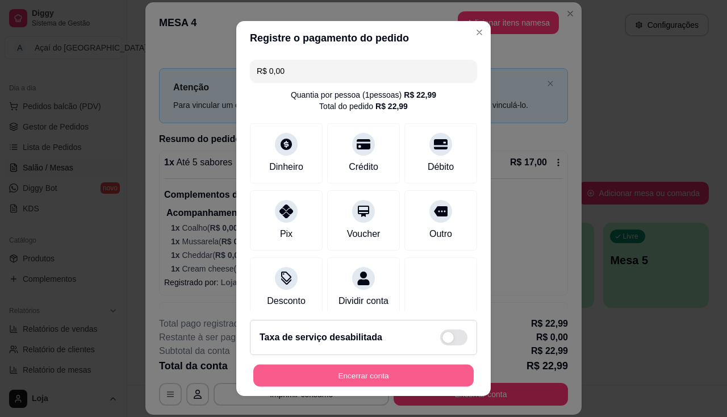
click at [354, 371] on button "Encerrar conta" at bounding box center [363, 375] width 220 height 22
